Goal: Task Accomplishment & Management: Use online tool/utility

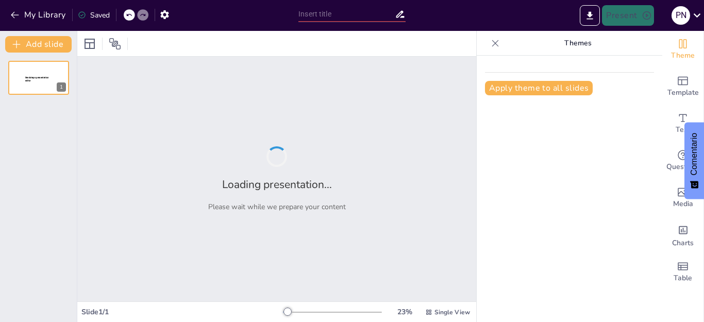
type input "Diseño de Currículum Vitae: Adaptaciones para Diferentes Niveles de Experiencia"
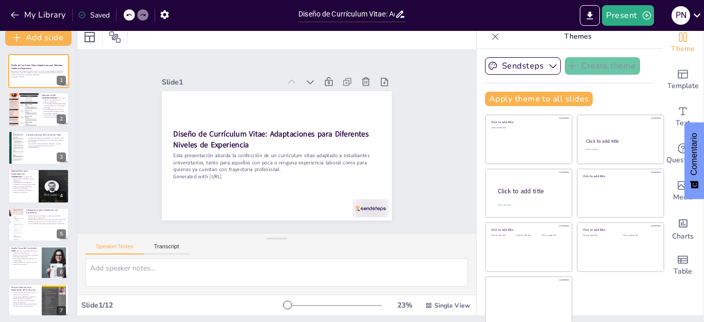
scroll to position [10, 0]
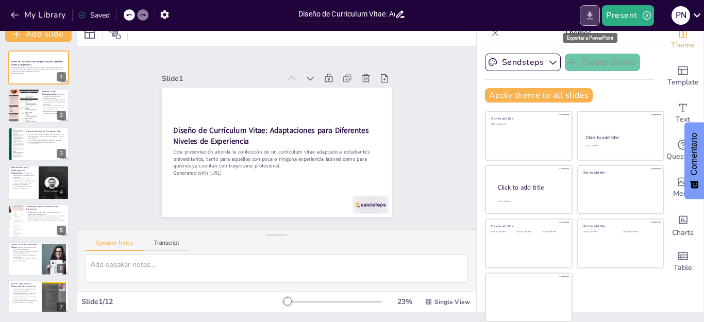
click at [588, 13] on icon "Export to PowerPoint" at bounding box center [589, 15] width 11 height 11
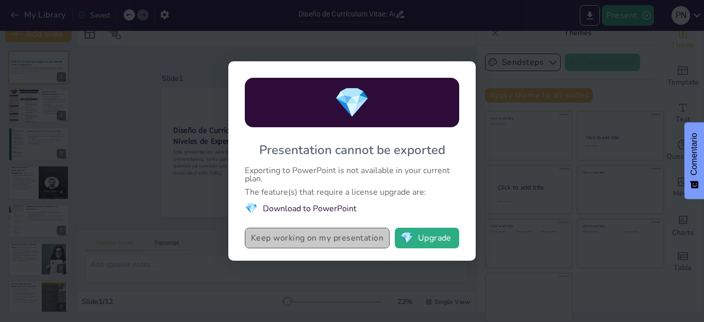
click at [290, 239] on button "Keep working on my presentation" at bounding box center [317, 238] width 145 height 21
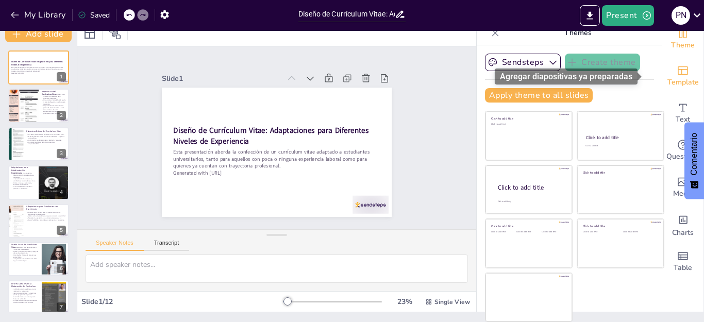
scroll to position [0, 0]
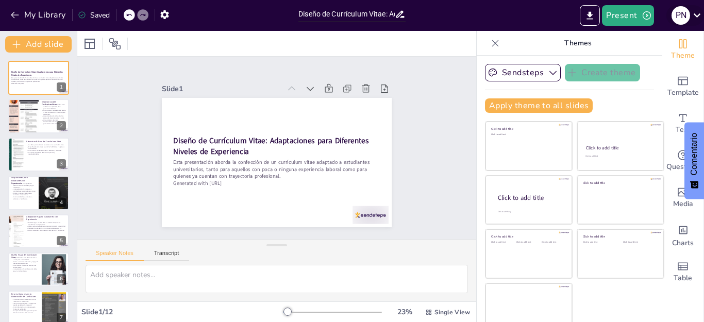
click at [698, 13] on icon at bounding box center [697, 15] width 14 height 14
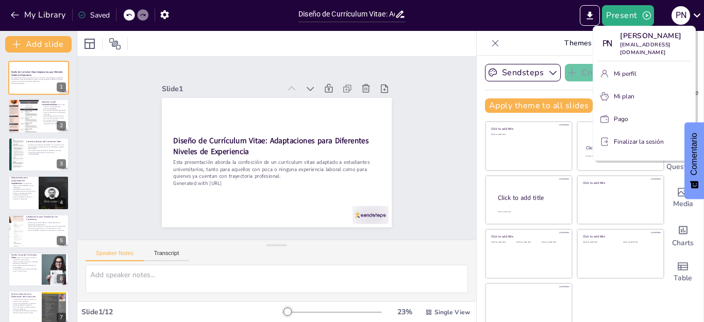
click at [588, 17] on div at bounding box center [352, 161] width 704 height 322
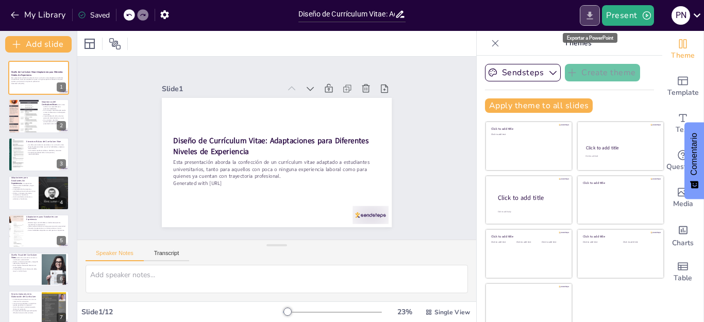
drag, startPoint x: 583, startPoint y: 9, endPoint x: 588, endPoint y: 22, distance: 13.4
click at [585, 13] on button "Export to PowerPoint" at bounding box center [590, 15] width 20 height 21
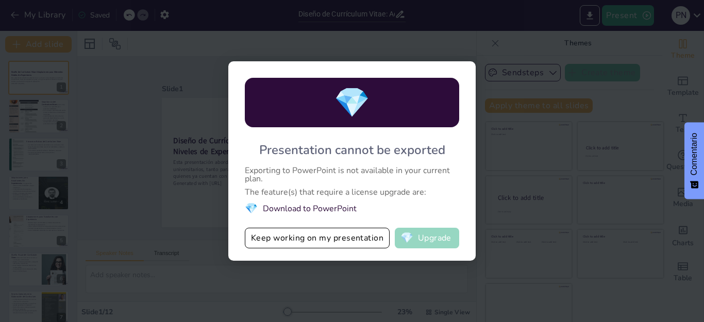
click at [437, 235] on button "💎 Upgrade" at bounding box center [427, 238] width 64 height 21
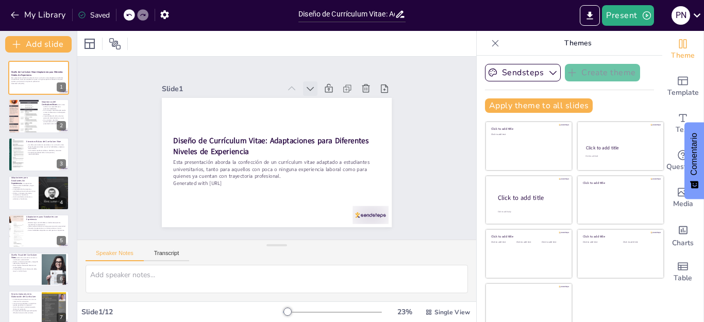
click at [320, 95] on icon at bounding box center [326, 101] width 13 height 13
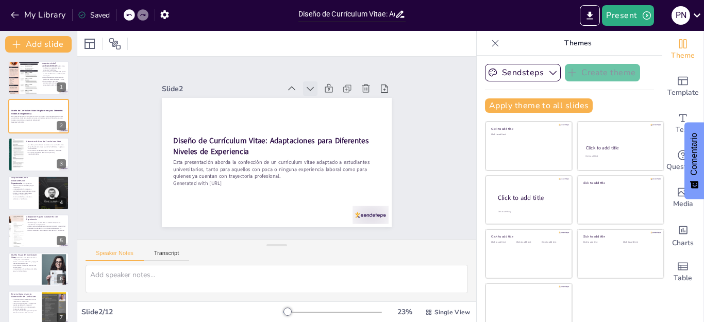
click at [334, 119] on icon at bounding box center [341, 126] width 14 height 14
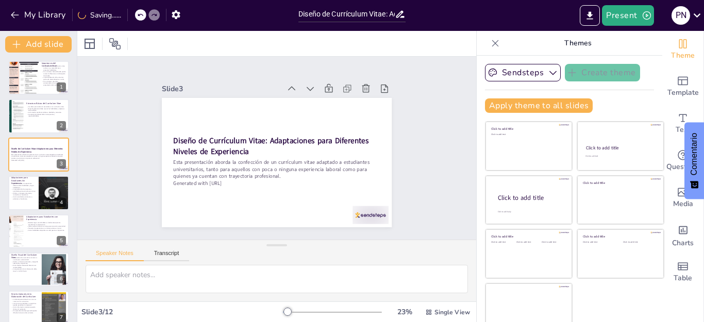
click at [334, 169] on icon at bounding box center [339, 174] width 11 height 11
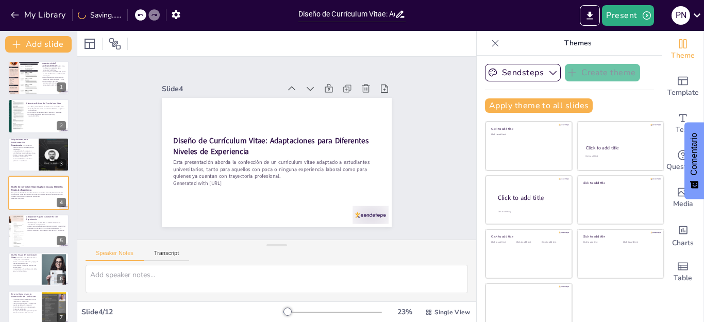
click at [316, 91] on icon at bounding box center [322, 97] width 12 height 12
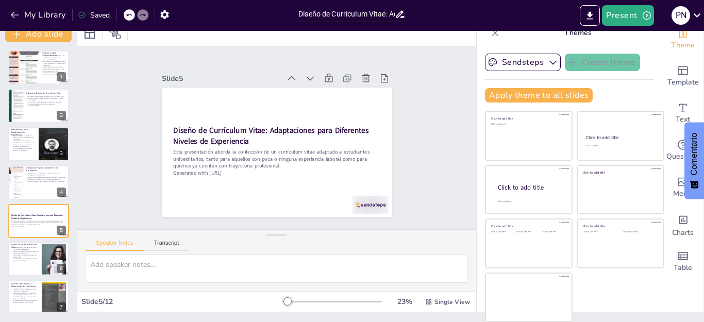
click at [82, 19] on div "Saved" at bounding box center [94, 15] width 32 height 10
click at [83, 13] on icon at bounding box center [82, 15] width 8 height 8
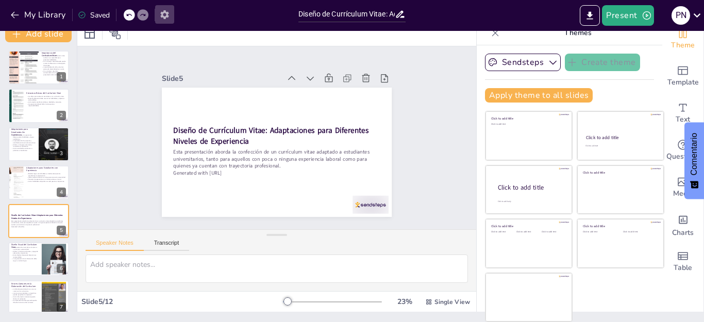
click at [161, 13] on icon "button" at bounding box center [164, 14] width 8 height 9
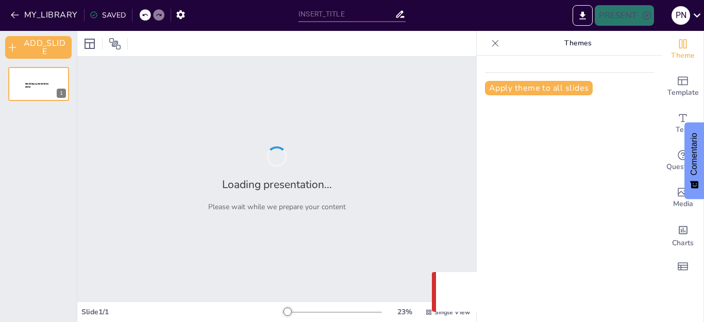
type input "Diseño de Currículum Vitae: Adaptaciones para Diferentes Niveles de Experiencia"
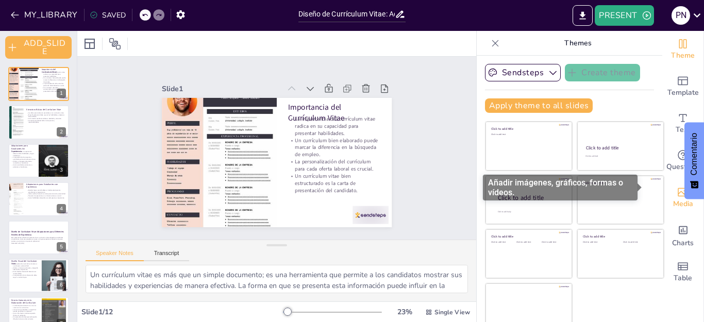
scroll to position [10, 0]
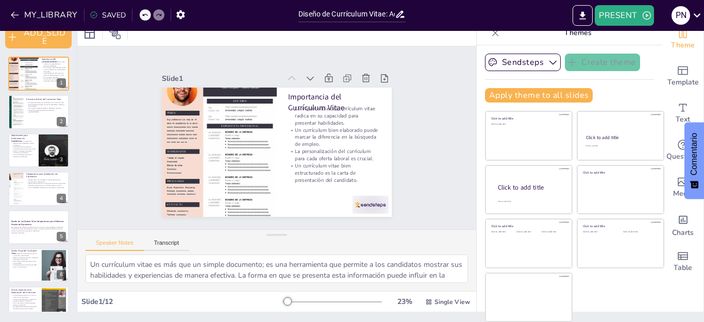
click at [327, 303] on div at bounding box center [332, 302] width 99 height 8
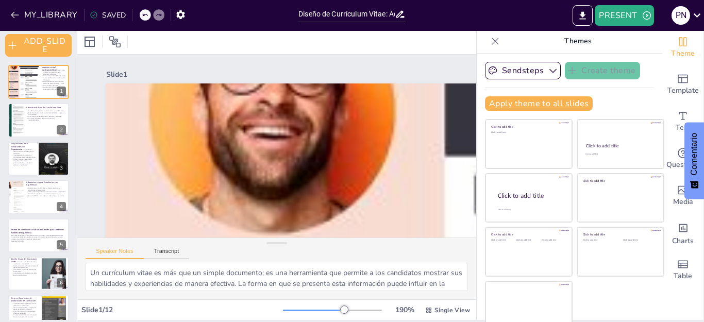
scroll to position [0, 0]
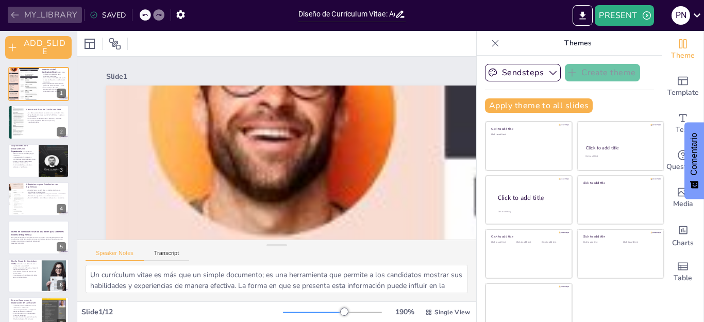
click at [55, 12] on button "MY_LIBRARY" at bounding box center [45, 15] width 74 height 16
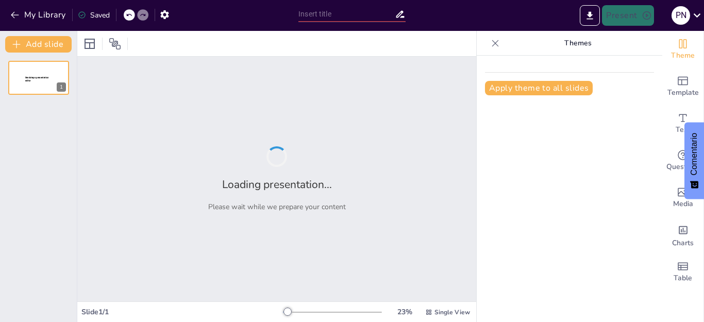
type input "Diseño de Currículum Vitae: Adaptaciones para Diferentes Niveles de Experiencia"
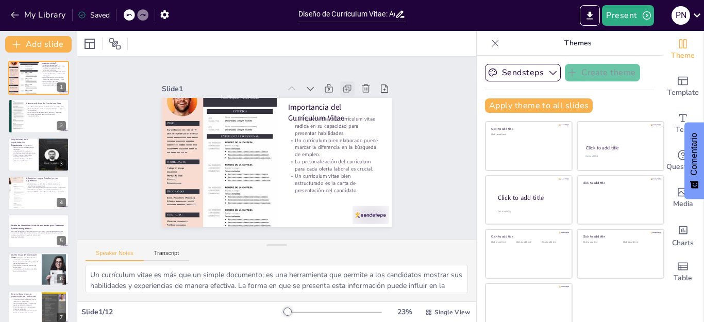
click at [206, 194] on icon at bounding box center [200, 199] width 11 height 11
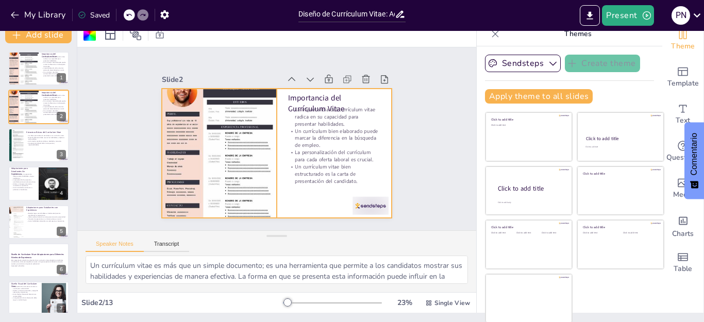
scroll to position [10, 0]
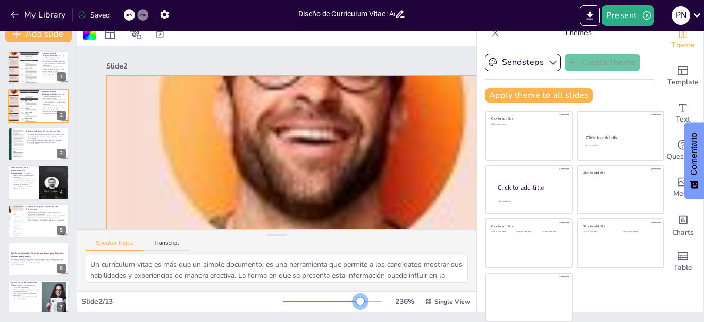
click at [343, 300] on div at bounding box center [332, 302] width 99 height 8
click at [313, 305] on div at bounding box center [332, 302] width 99 height 8
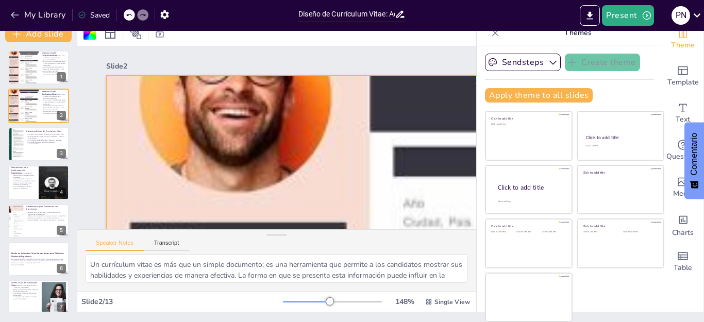
click at [454, 222] on div "Slide 1 Importancia del Currículum Vitae La importancia del currículum vitae ra…" at bounding box center [277, 138] width 358 height 437
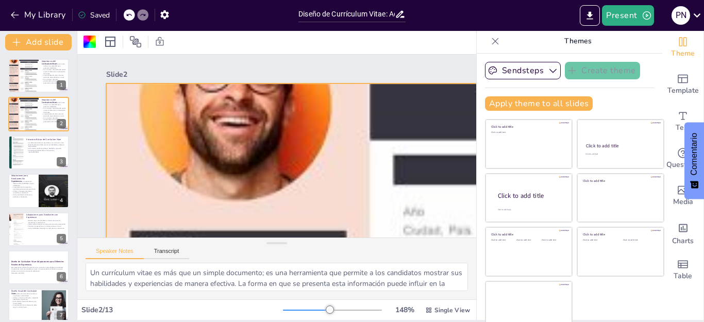
scroll to position [0, 0]
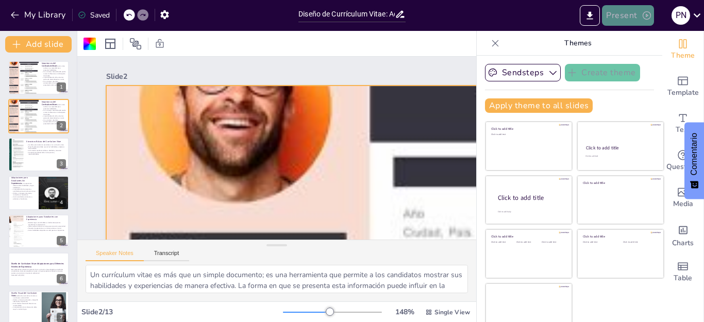
click at [616, 11] on button "Present" at bounding box center [628, 15] width 52 height 21
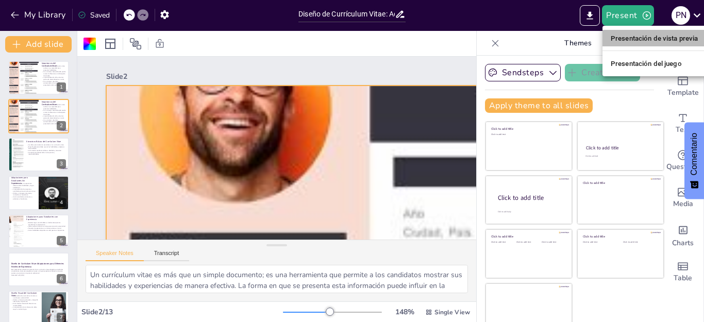
click at [617, 37] on font "Presentación de vista previa" at bounding box center [654, 39] width 88 height 8
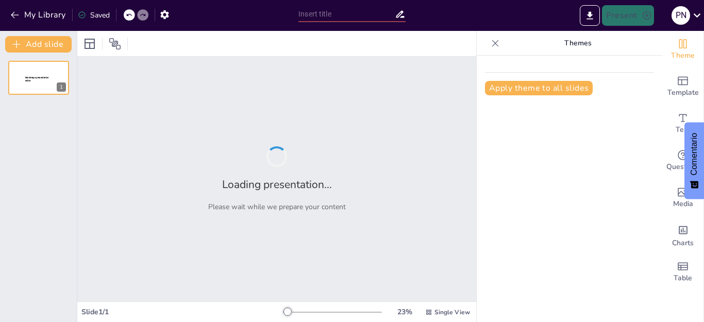
type input "Diseño de Currículum Vitae: Adaptaciones para Diferentes Niveles de Experiencia"
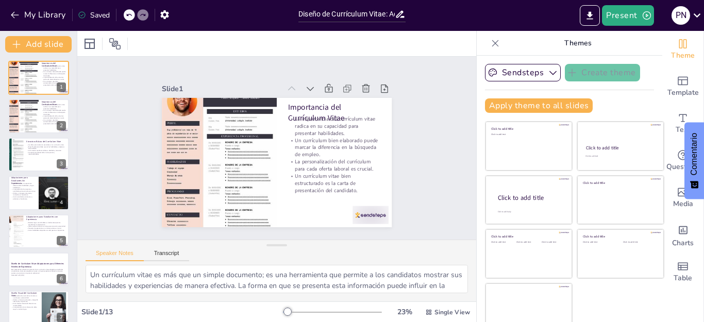
click at [316, 310] on div at bounding box center [332, 312] width 99 height 8
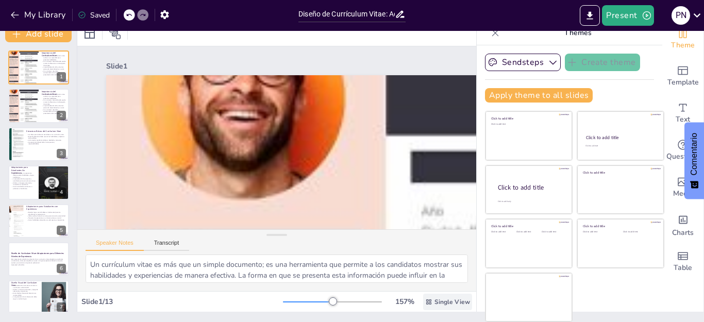
click at [426, 300] on icon at bounding box center [428, 301] width 5 height 5
click at [421, 281] on font "Vista de lista" at bounding box center [425, 279] width 42 height 10
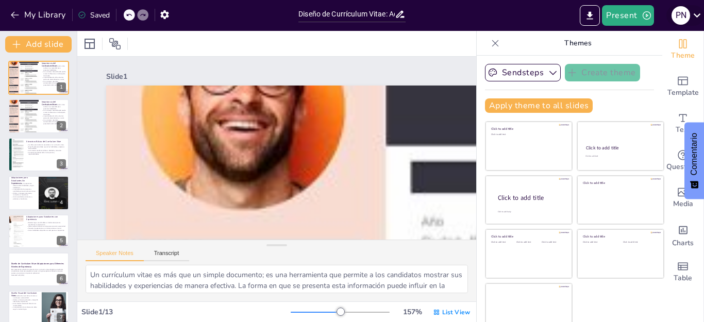
click at [692, 15] on icon at bounding box center [697, 15] width 14 height 14
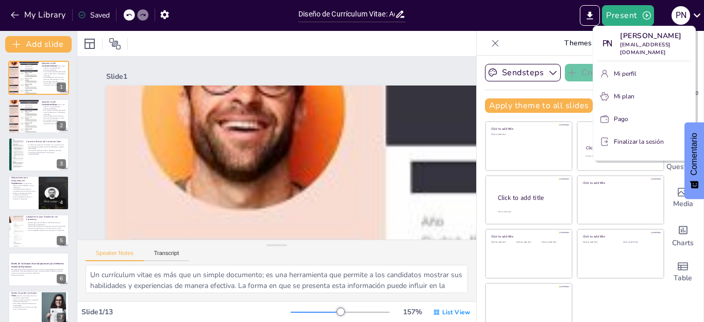
click at [38, 44] on div at bounding box center [352, 161] width 704 height 322
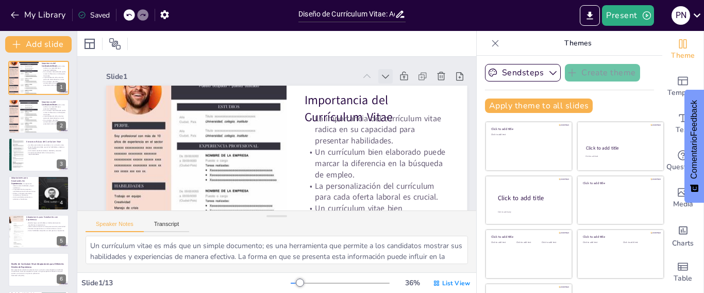
click at [387, 169] on icon at bounding box center [392, 176] width 14 height 14
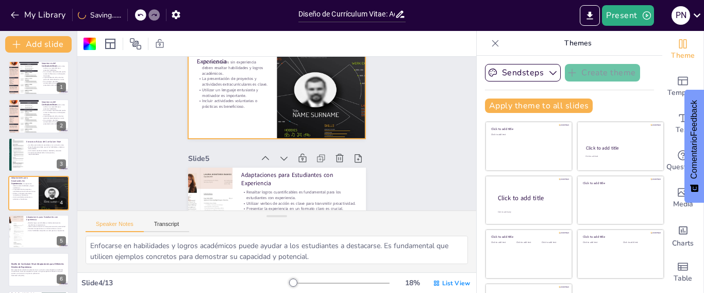
scroll to position [464, 0]
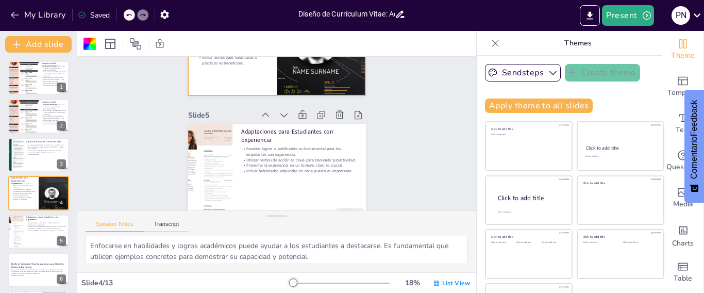
type textarea "Los logros cuantificables ayudan a los empleadores a ver el impacto real del ca…"
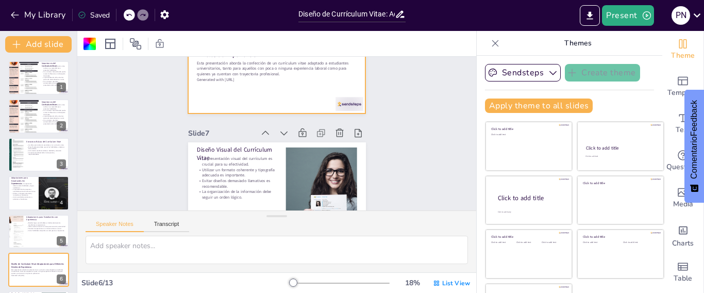
scroll to position [721, 0]
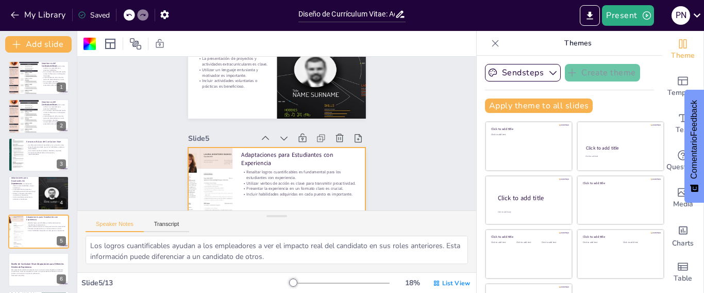
type textarea "Enfocarse en habilidades y logros académicos puede ayudar a los estudiantes a d…"
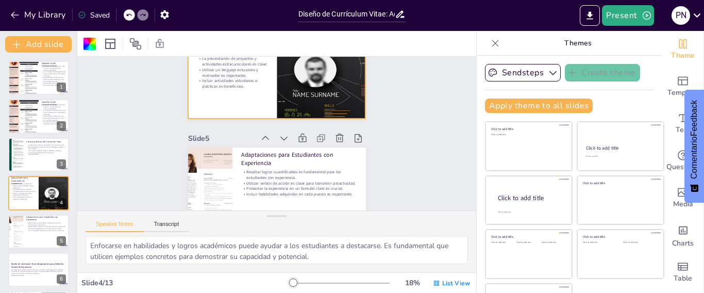
scroll to position [361, 0]
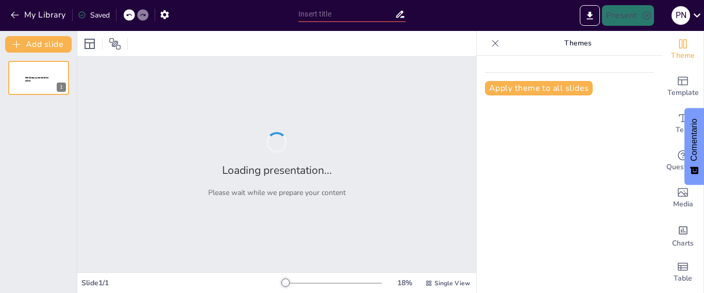
type input "Diseño de Currículum Vitae: Adaptaciones para Diferentes Niveles de Experiencia"
